Goal: Task Accomplishment & Management: Manage account settings

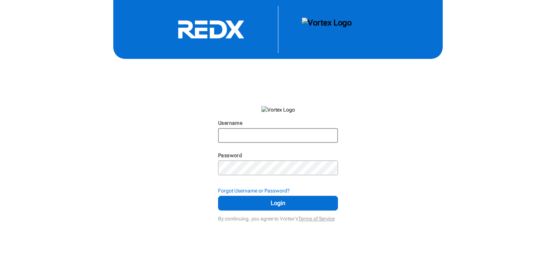
click at [255, 135] on input "Username" at bounding box center [278, 135] width 118 height 13
type input "[PERSON_NAME][EMAIL_ADDRESS][DOMAIN_NAME]"
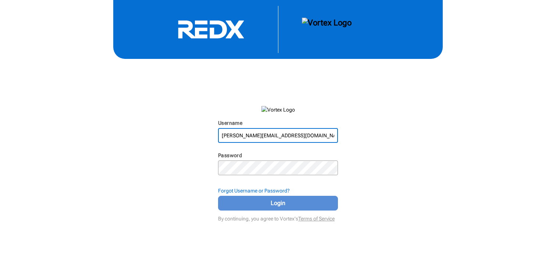
click at [267, 203] on span "Login" at bounding box center [278, 203] width 102 height 9
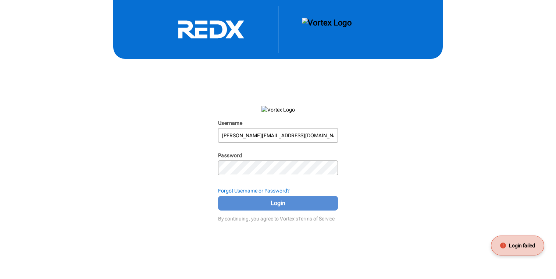
click at [267, 203] on span "Login" at bounding box center [278, 203] width 102 height 9
